Goal: Download file/media

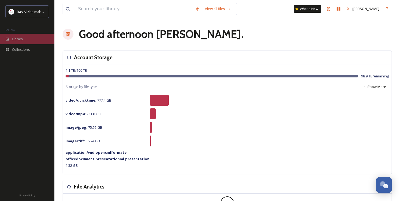
click at [20, 38] on span "Library" at bounding box center [17, 38] width 11 height 5
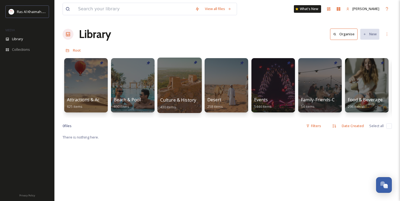
click at [183, 87] on div at bounding box center [179, 86] width 44 height 56
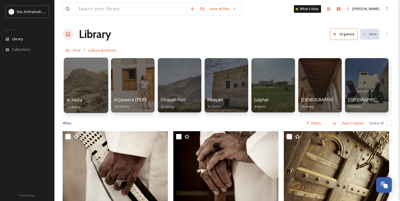
click at [83, 83] on div at bounding box center [86, 86] width 44 height 56
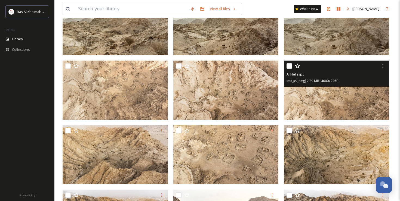
scroll to position [136, 0]
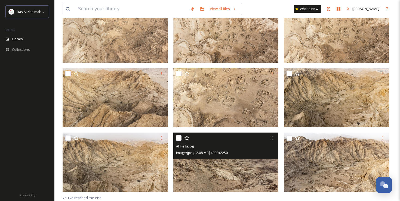
click at [179, 139] on input "checkbox" at bounding box center [178, 138] width 5 height 5
checkbox input "true"
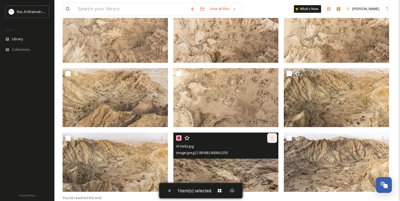
click at [272, 138] on icon at bounding box center [272, 138] width 1 height 3
click at [266, 159] on span "Download" at bounding box center [265, 160] width 17 height 5
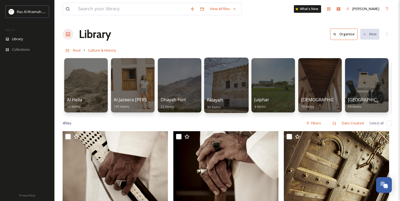
click at [220, 76] on div at bounding box center [226, 86] width 44 height 56
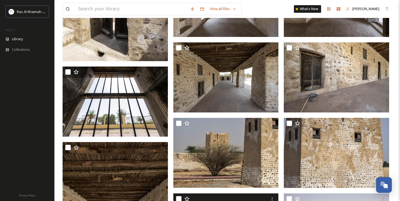
scroll to position [560, 0]
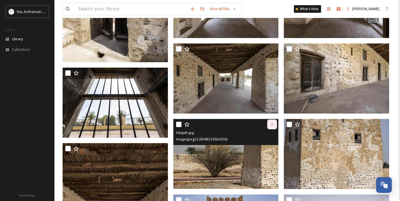
click at [270, 122] on icon at bounding box center [272, 124] width 4 height 4
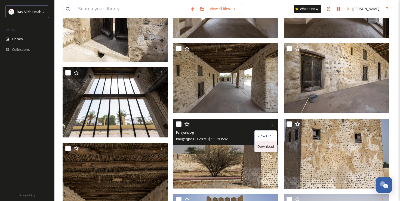
scroll to position [560, 0]
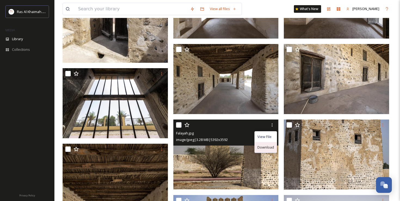
click at [266, 146] on span "Download" at bounding box center [265, 147] width 17 height 5
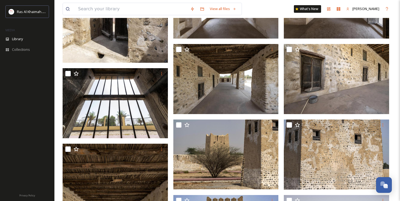
scroll to position [559, 0]
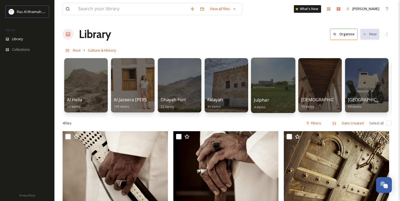
click at [288, 78] on div at bounding box center [273, 86] width 44 height 56
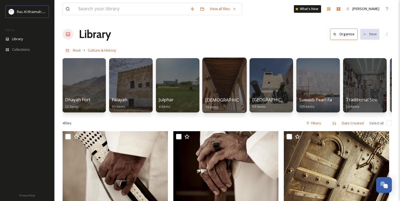
scroll to position [0, 97]
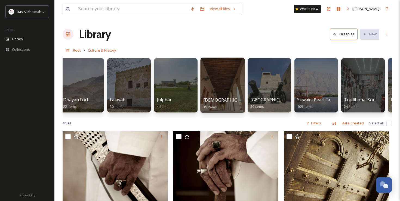
click at [220, 81] on div at bounding box center [222, 86] width 44 height 56
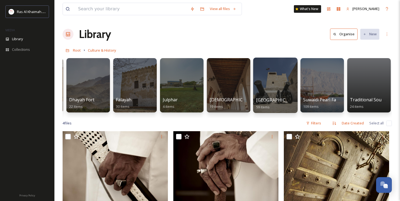
scroll to position [0, 139]
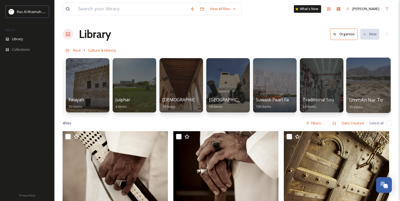
click at [357, 76] on div at bounding box center [368, 86] width 44 height 56
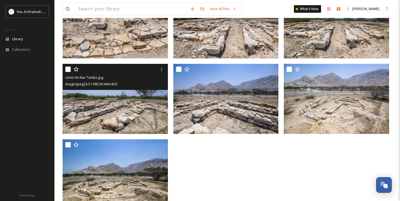
scroll to position [255, 0]
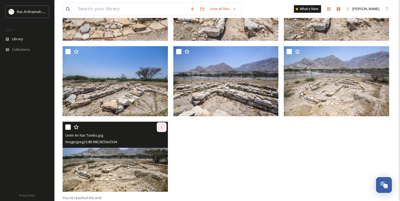
click at [157, 128] on div at bounding box center [162, 127] width 10 height 10
click at [155, 150] on span "Download" at bounding box center [155, 149] width 17 height 5
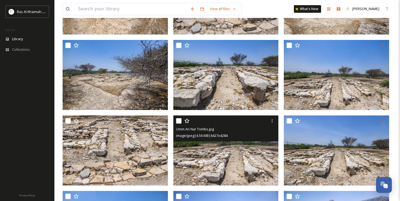
scroll to position [101, 0]
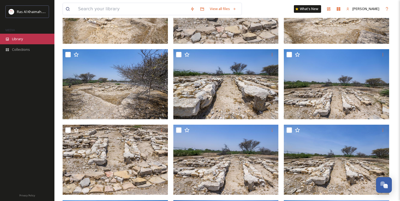
click at [24, 40] on div "Library" at bounding box center [27, 39] width 54 height 11
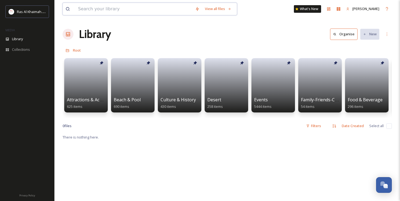
click at [99, 11] on input at bounding box center [133, 9] width 117 height 12
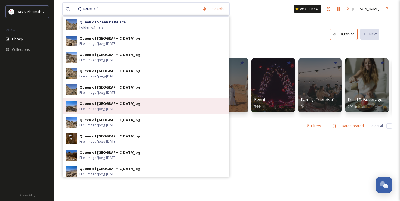
type input "Queen of"
click at [87, 106] on div "Queen of [GEOGRAPHIC_DATA]jpg" at bounding box center [109, 103] width 61 height 5
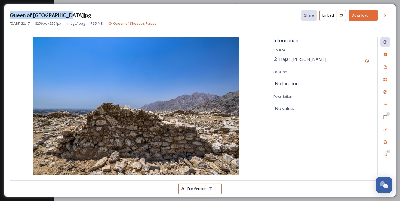
drag, startPoint x: 10, startPoint y: 14, endPoint x: 64, endPoint y: 16, distance: 53.6
type textarea "Queen of [GEOGRAPHIC_DATA]"
click at [64, 16] on h3 "Queen of [GEOGRAPHIC_DATA]jpg" at bounding box center [50, 15] width 81 height 8
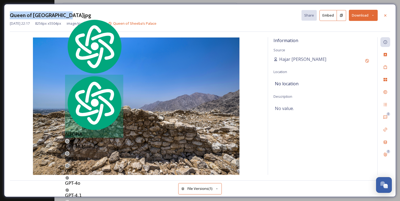
copy h3 "Queen of [GEOGRAPHIC_DATA]"
click at [386, 15] on icon at bounding box center [385, 15] width 4 height 4
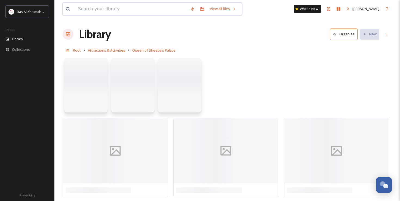
click at [123, 7] on input at bounding box center [131, 9] width 112 height 12
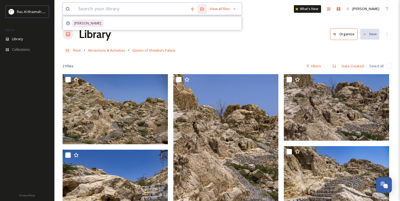
paste input "Queen of [GEOGRAPHIC_DATA]"
type input "Queen of [GEOGRAPHIC_DATA]"
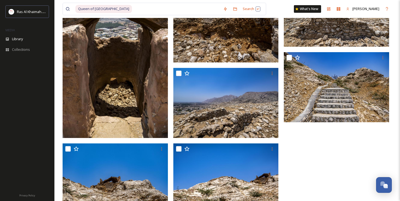
scroll to position [422, 0]
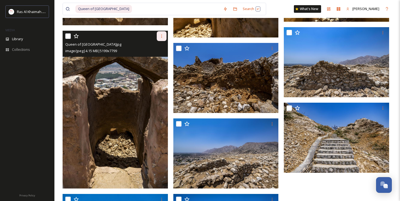
click at [162, 35] on icon at bounding box center [161, 36] width 4 height 4
click at [154, 58] on span "Download" at bounding box center [155, 58] width 17 height 5
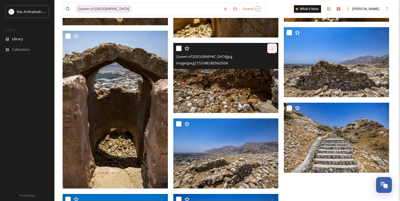
click at [273, 47] on icon at bounding box center [272, 48] width 4 height 4
click at [266, 70] on span "Download" at bounding box center [265, 70] width 17 height 5
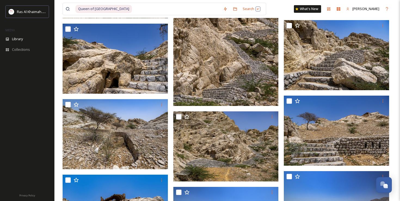
scroll to position [118, 0]
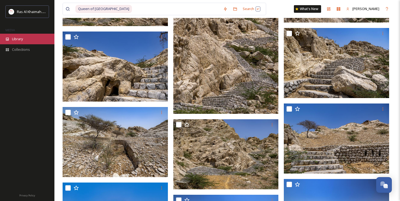
click at [20, 39] on span "Library" at bounding box center [17, 38] width 11 height 5
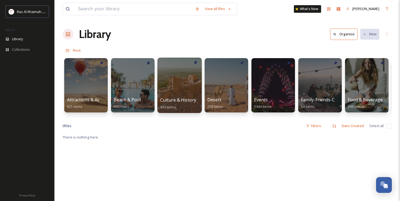
click at [179, 86] on div at bounding box center [179, 86] width 44 height 56
